Goal: Information Seeking & Learning: Learn about a topic

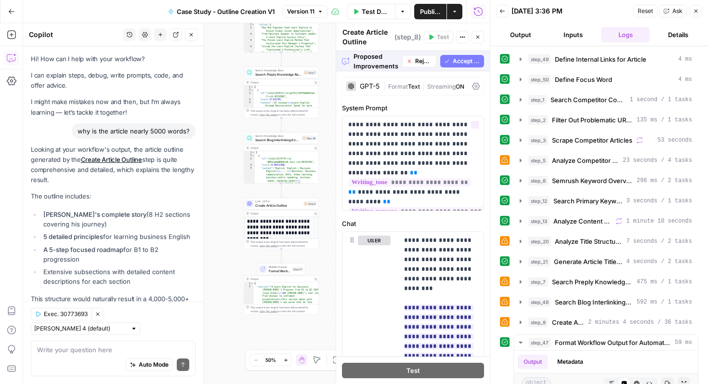
scroll to position [201, 0]
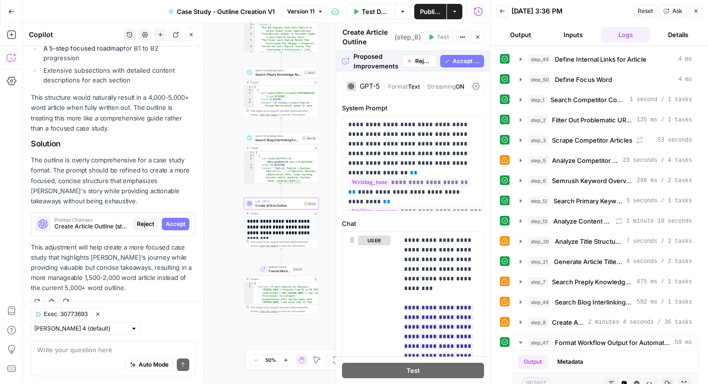
click at [175, 223] on span "Accept" at bounding box center [176, 224] width 20 height 9
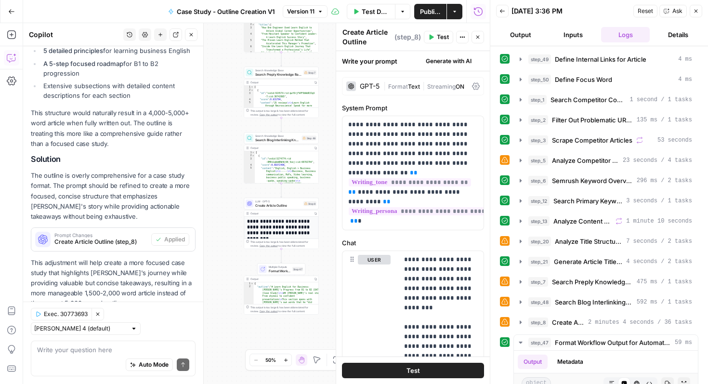
scroll to position [217, 0]
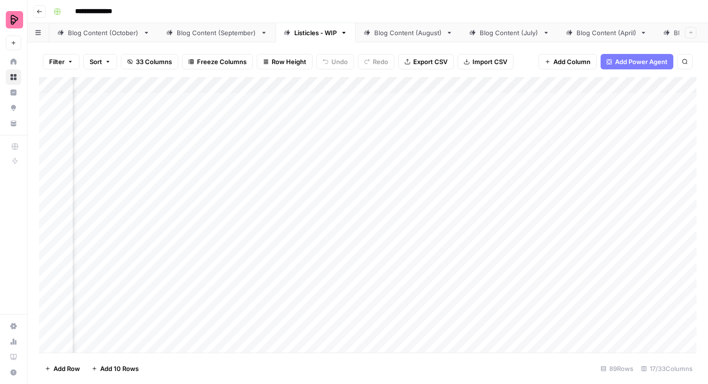
scroll to position [0, 396]
click at [111, 35] on div "Blog Content (October)" at bounding box center [103, 33] width 71 height 10
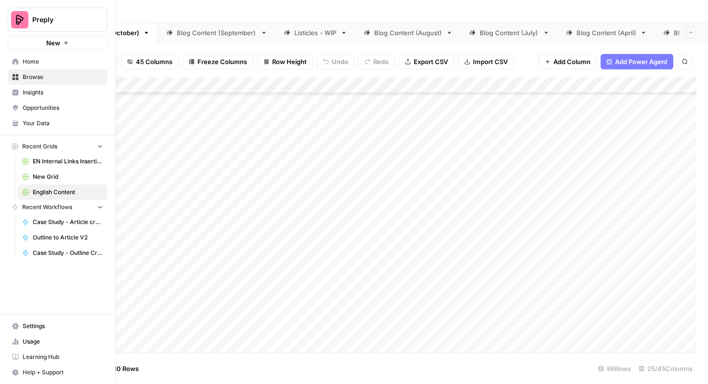
click at [53, 81] on span "Browse" at bounding box center [63, 77] width 80 height 9
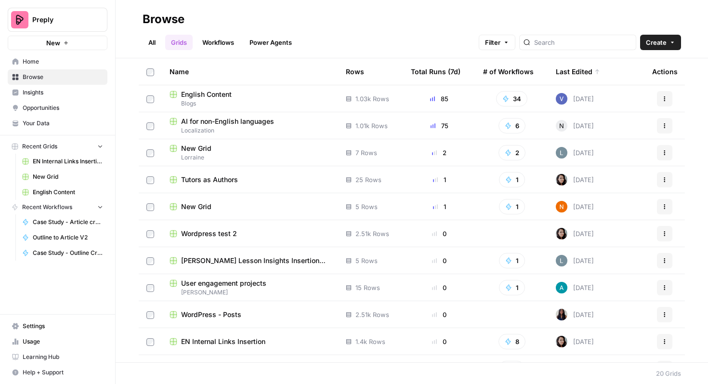
click at [262, 120] on span "AI for non-English languages" at bounding box center [227, 122] width 93 height 10
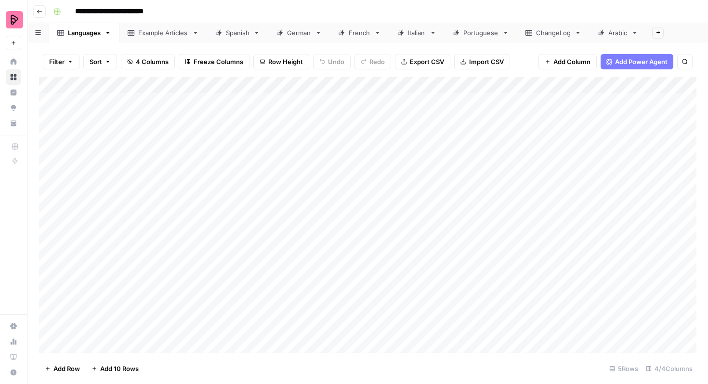
click at [232, 29] on div "Spanish" at bounding box center [238, 33] width 24 height 10
click at [308, 39] on link "German" at bounding box center [299, 32] width 62 height 19
click at [359, 38] on link "French" at bounding box center [359, 32] width 59 height 19
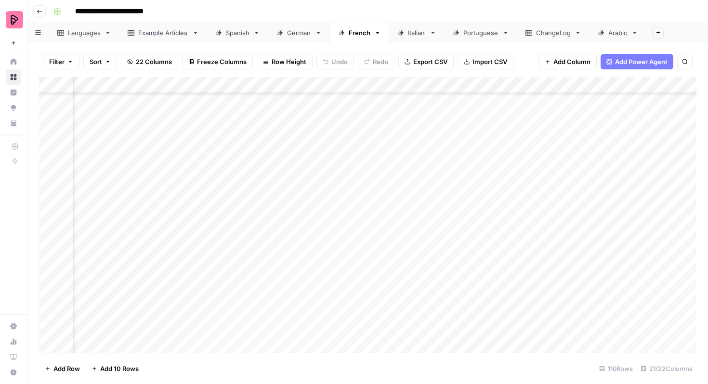
scroll to position [154, 357]
